Goal: Transaction & Acquisition: Purchase product/service

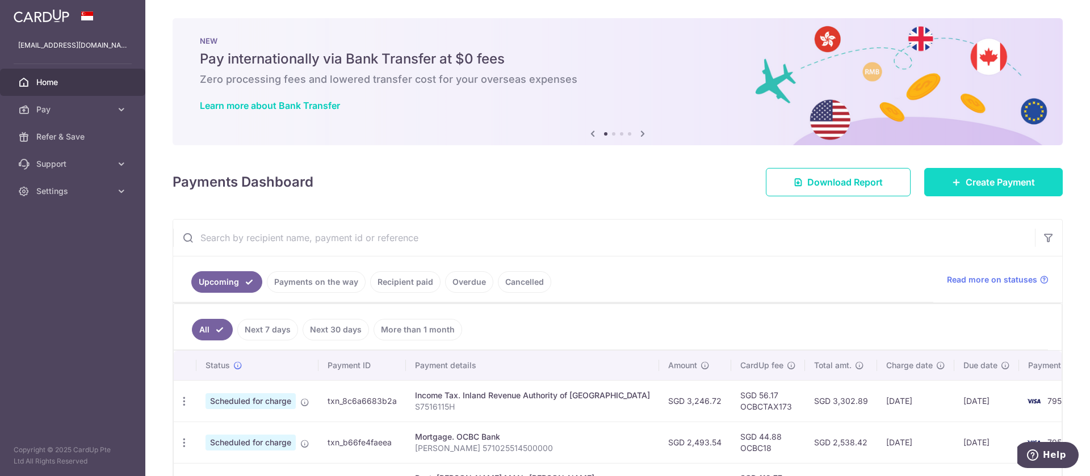
click at [959, 190] on link "Create Payment" at bounding box center [993, 182] width 139 height 28
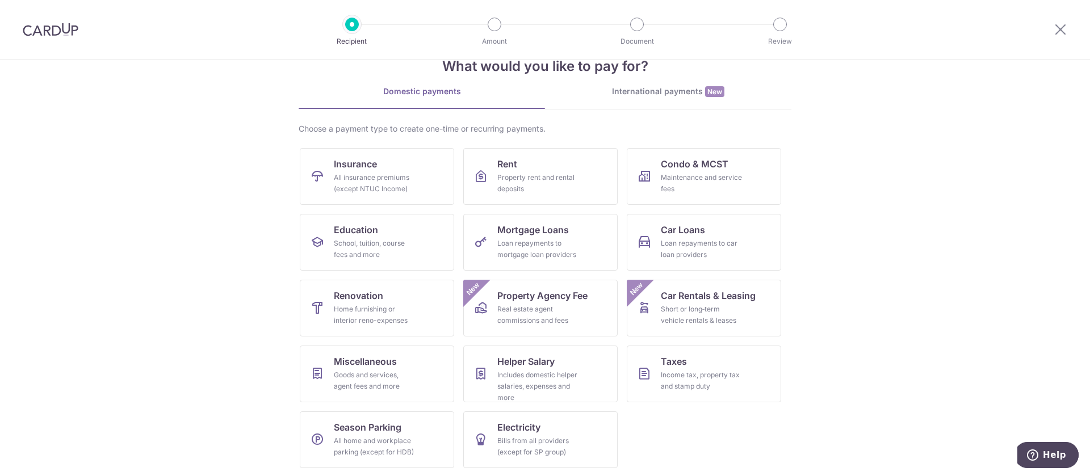
scroll to position [32, 0]
click at [735, 365] on link "Taxes Income tax, property tax and stamp duty" at bounding box center [704, 373] width 154 height 57
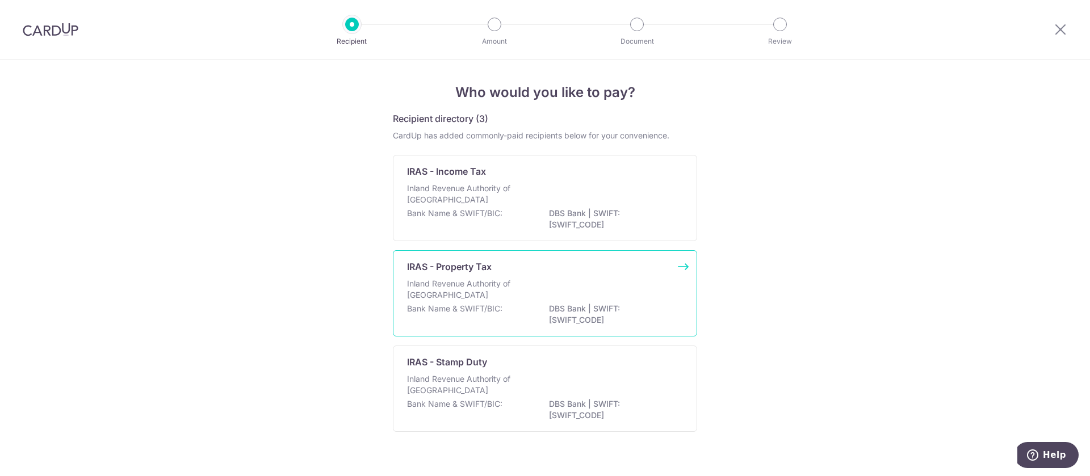
click at [657, 300] on div "Inland Revenue Authority of Singapore" at bounding box center [545, 290] width 276 height 25
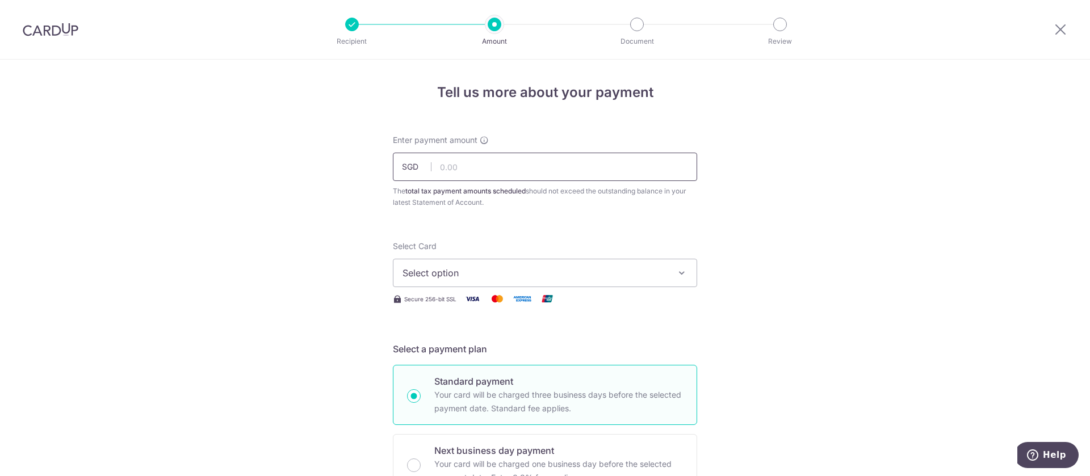
click at [532, 168] on input "text" at bounding box center [545, 167] width 304 height 28
paste input "2)"
type input "2)"
paste input "879.80"
type input "879.80"
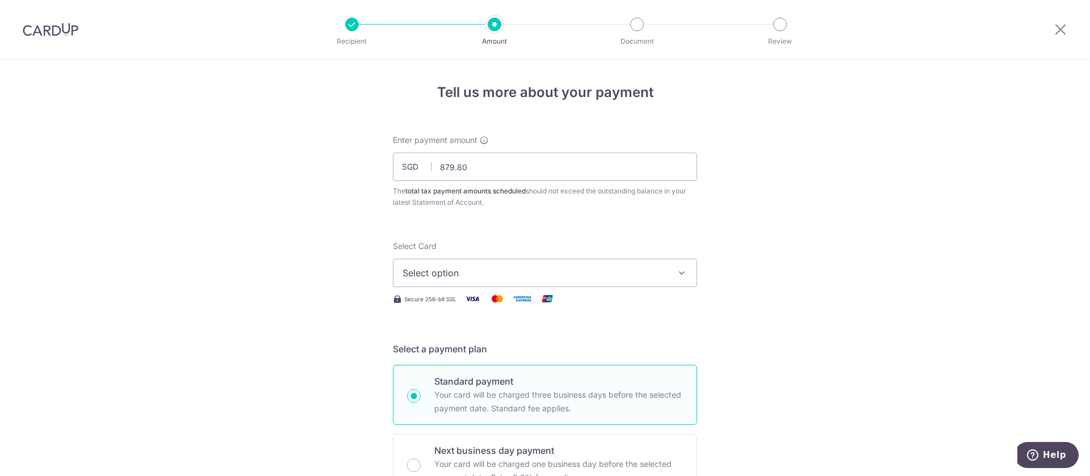
click at [669, 279] on button "Select option" at bounding box center [545, 273] width 304 height 28
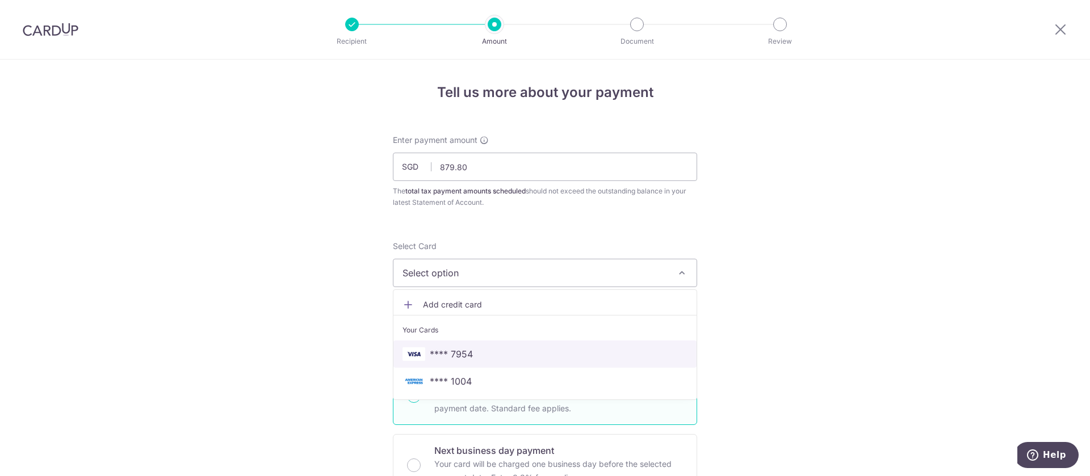
click at [618, 356] on span "**** 7954" at bounding box center [544, 354] width 285 height 14
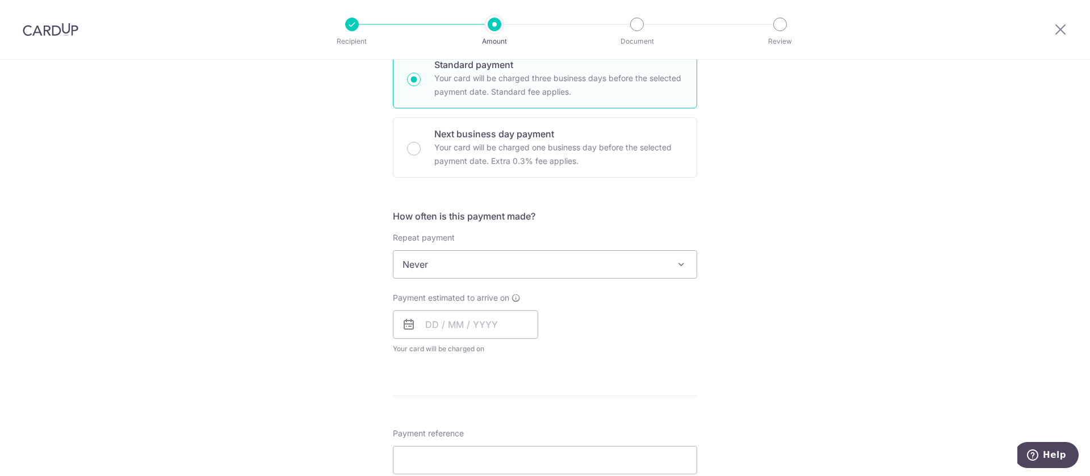
scroll to position [341, 0]
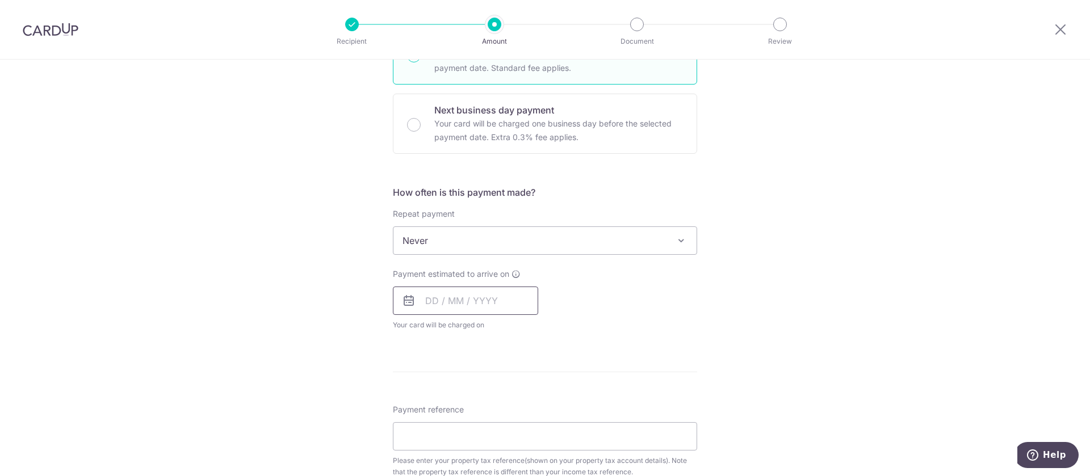
click at [425, 298] on input "text" at bounding box center [465, 301] width 145 height 28
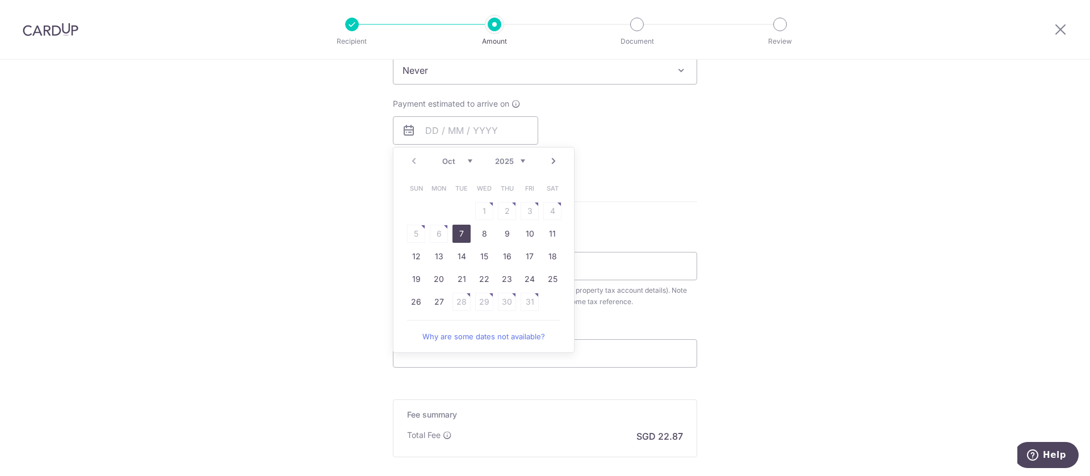
drag, startPoint x: 461, startPoint y: 237, endPoint x: 711, endPoint y: 210, distance: 250.7
click at [461, 237] on link "7" at bounding box center [461, 234] width 18 height 18
type input "07/10/2025"
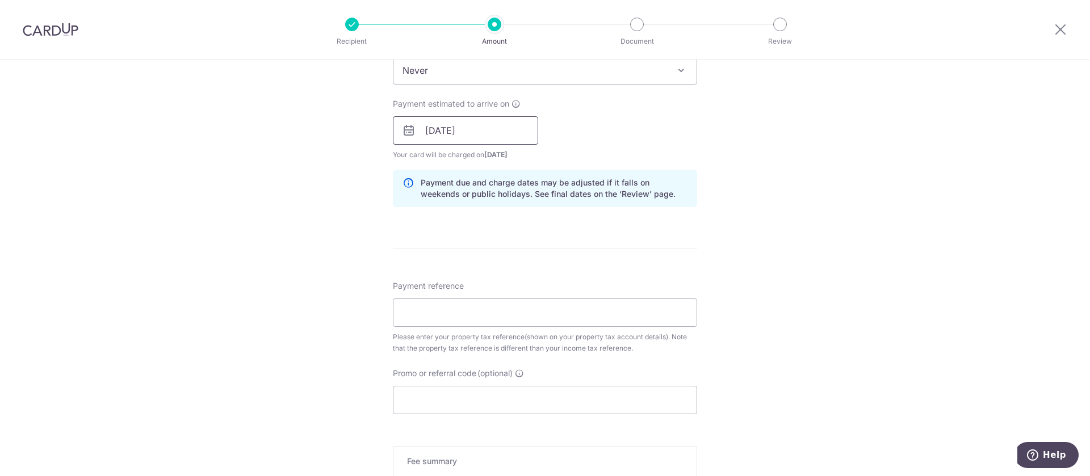
click at [479, 134] on input "07/10/2025" at bounding box center [465, 130] width 145 height 28
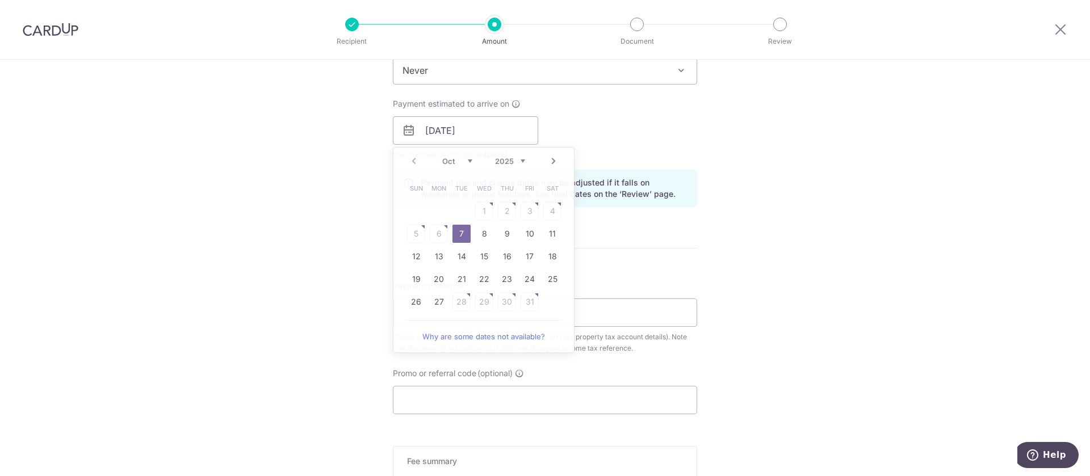
click at [783, 258] on div "Tell us more about your payment Enter payment amount SGD 879.80 879.80 The tota…" at bounding box center [545, 99] width 1090 height 1101
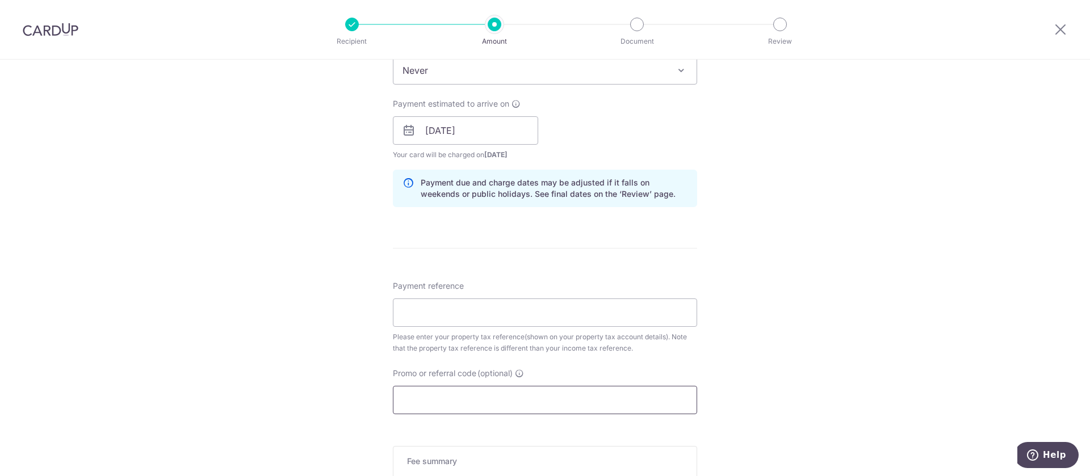
click at [488, 400] on input "Promo or referral code (optional)" at bounding box center [545, 400] width 304 height 28
paste input "OCBCTAX173"
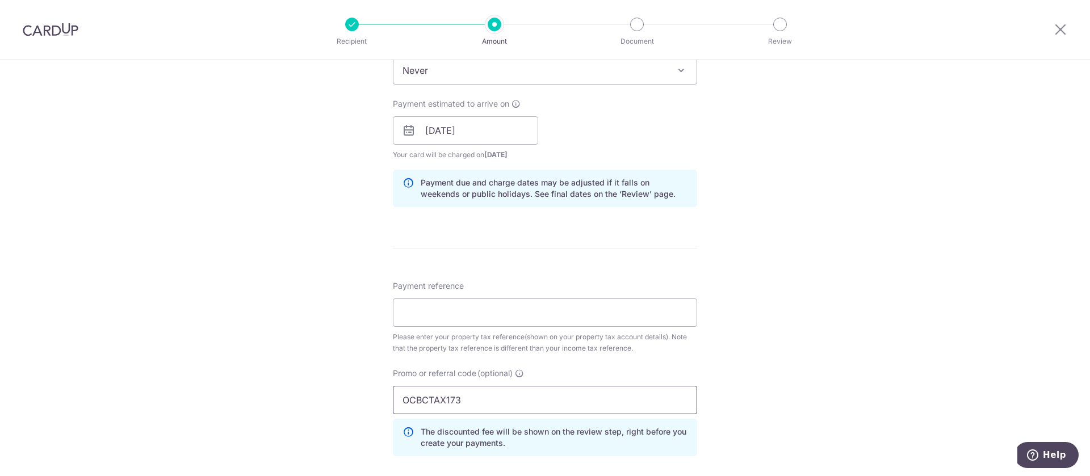
type input "OCBCTAX173"
click at [801, 329] on div "Tell us more about your payment Enter payment amount SGD 879.80 879.80 The tota…" at bounding box center [545, 125] width 1090 height 1152
click at [524, 318] on input "Payment reference" at bounding box center [545, 313] width 304 height 28
paste input "4904754A"
type input "4904754A"
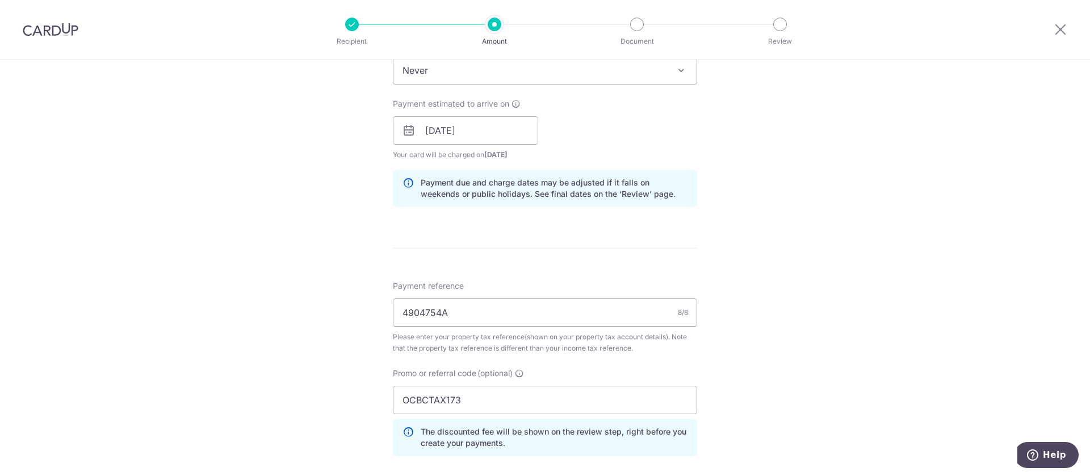
click at [832, 310] on div "Tell us more about your payment Enter payment amount SGD 879.80 879.80 The tota…" at bounding box center [545, 125] width 1090 height 1152
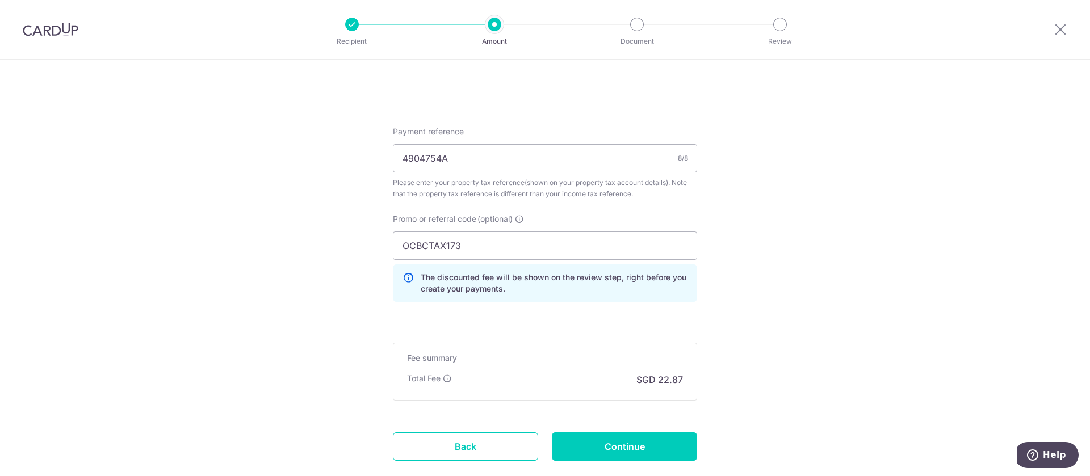
scroll to position [735, 0]
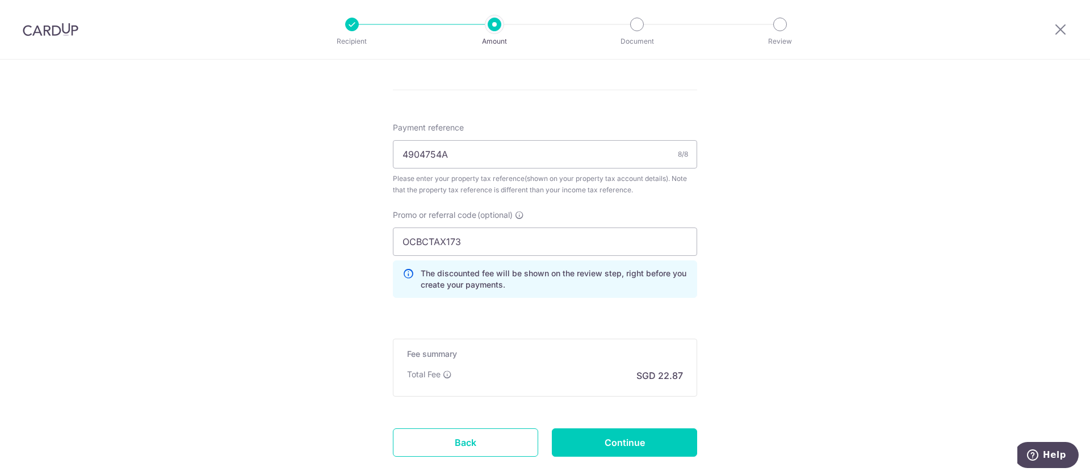
scroll to position [681, 0]
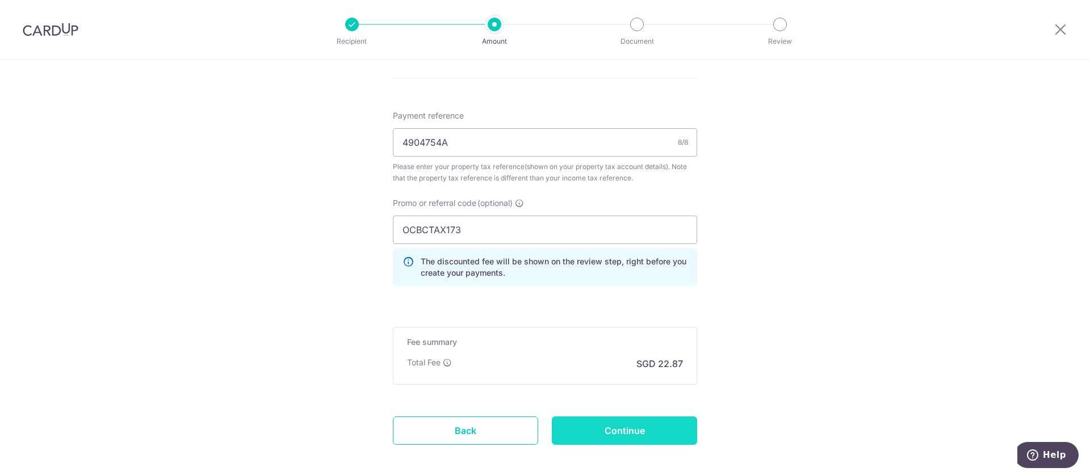
click at [615, 436] on input "Continue" at bounding box center [624, 431] width 145 height 28
type input "Create Schedule"
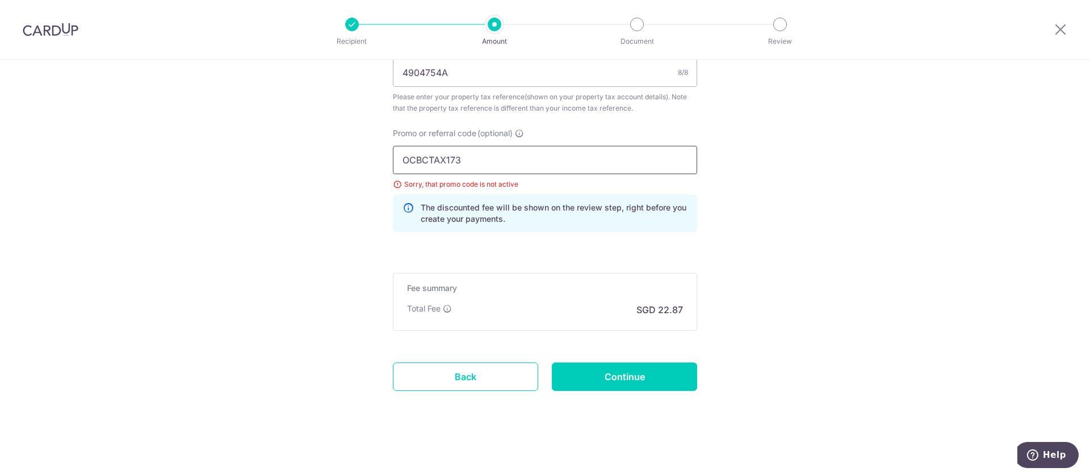
drag, startPoint x: 471, startPoint y: 163, endPoint x: 300, endPoint y: 158, distance: 170.9
paste input "MCTAX25N"
type input "MCTAX25N"
click at [628, 376] on input "Continue" at bounding box center [624, 377] width 145 height 28
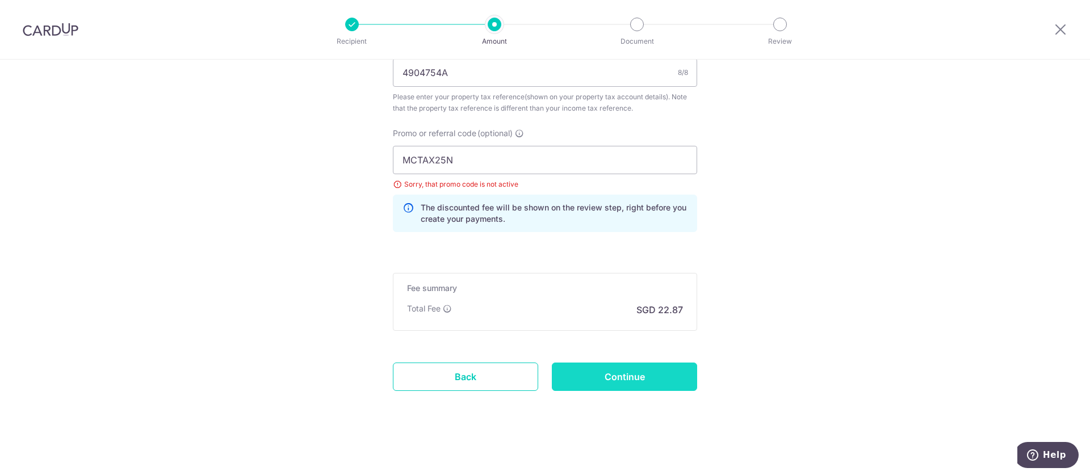
type input "Update Schedule"
drag, startPoint x: 475, startPoint y: 153, endPoint x: 304, endPoint y: 146, distance: 170.4
paste input "VTAX25ONE"
type input "VTAX25ONE"
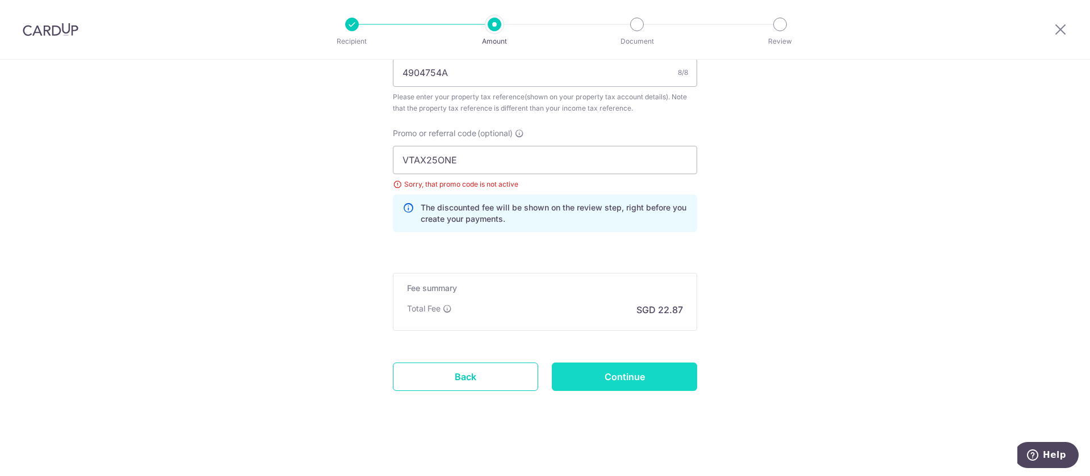
click at [622, 375] on input "Continue" at bounding box center [624, 377] width 145 height 28
type input "Update Schedule"
drag, startPoint x: 507, startPoint y: 167, endPoint x: 291, endPoint y: 144, distance: 217.5
paste input "OCBC195"
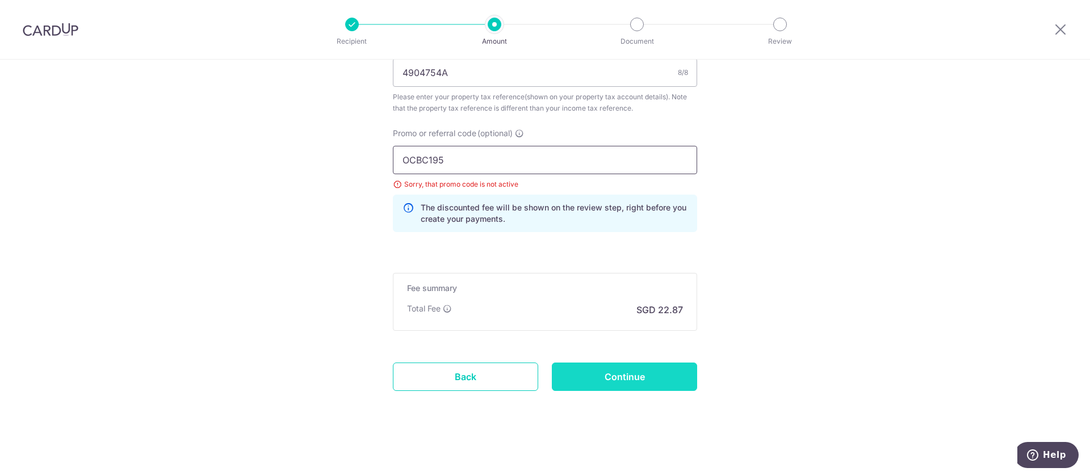
type input "OCBC195"
click at [642, 376] on input "Continue" at bounding box center [624, 377] width 145 height 28
type input "Update Schedule"
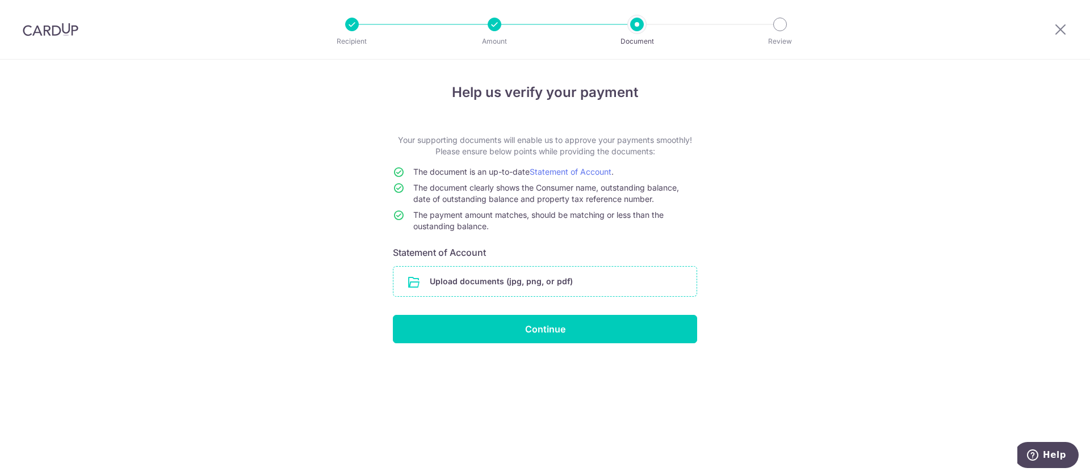
click at [516, 282] on input "file" at bounding box center [544, 282] width 303 height 30
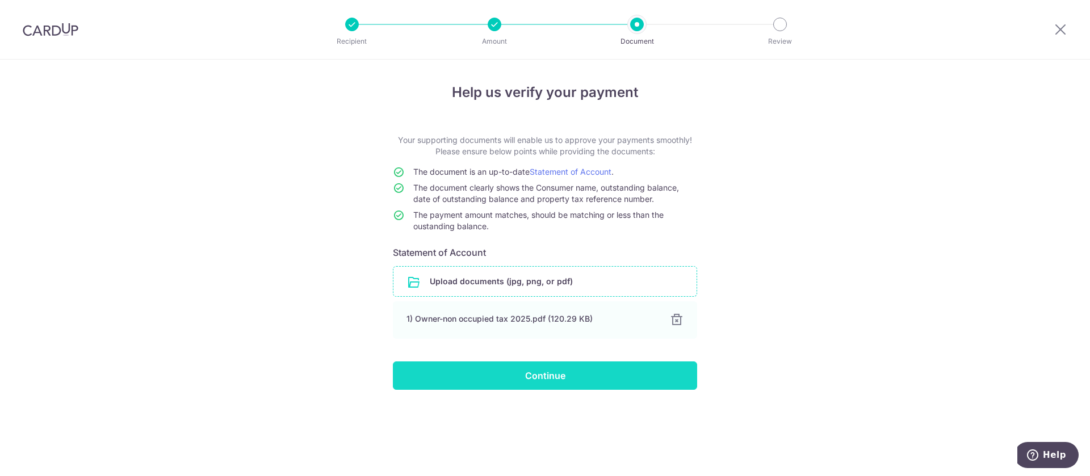
click at [544, 377] on input "Continue" at bounding box center [545, 376] width 304 height 28
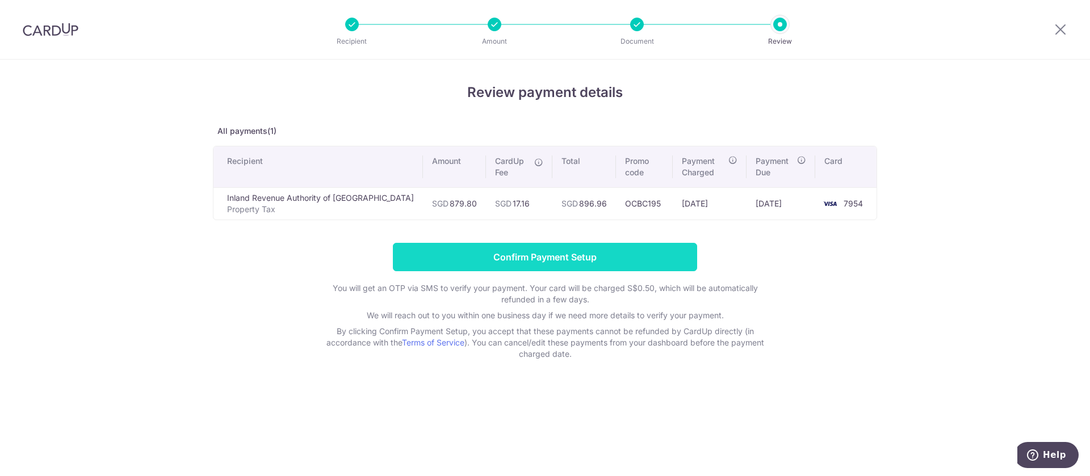
click at [557, 255] on input "Confirm Payment Setup" at bounding box center [545, 257] width 304 height 28
